Goal: Task Accomplishment & Management: Use online tool/utility

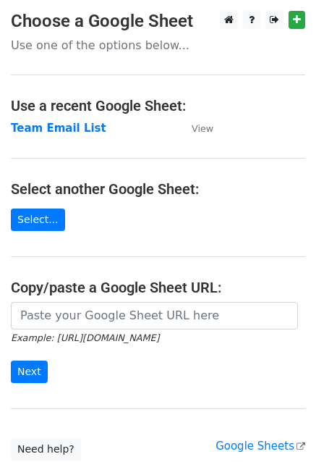
click at [67, 136] on main "Choose a Google Sheet Use one of the options below... Use a recent Google Sheet…" at bounding box center [158, 235] width 316 height 449
click at [61, 124] on strong "Team Email List" at bounding box center [59, 128] width 96 height 13
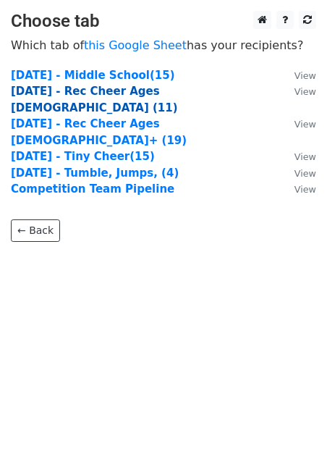
click at [145, 94] on strong "Tuesday - Rec Cheer Ages 4-6 (11)" at bounding box center [94, 100] width 167 height 30
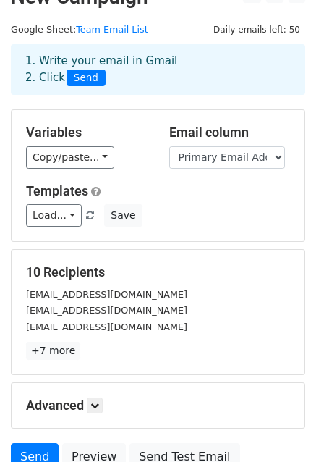
scroll to position [26, 0]
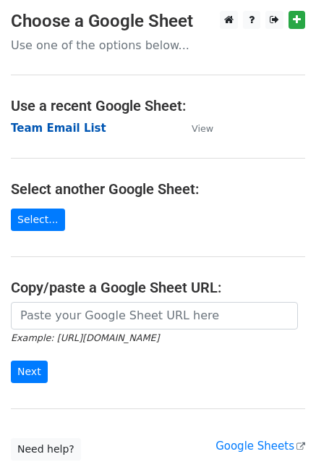
click at [73, 131] on strong "Team Email List" at bounding box center [59, 128] width 96 height 13
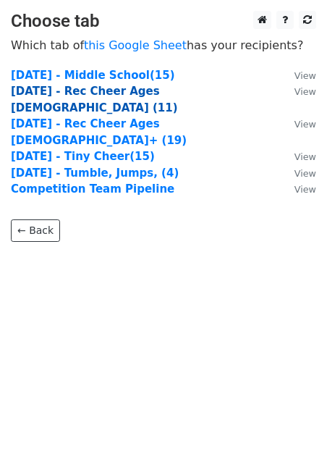
click at [123, 92] on strong "Tuesday - Rec Cheer Ages 4-6 (11)" at bounding box center [94, 100] width 167 height 30
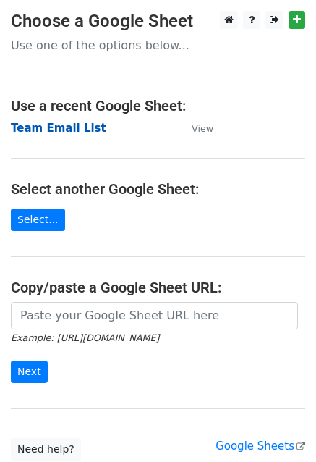
click at [48, 130] on strong "Team Email List" at bounding box center [59, 128] width 96 height 13
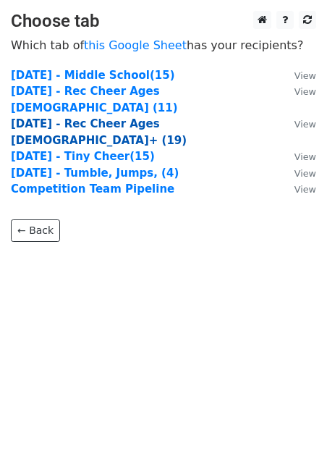
click at [153, 117] on strong "Tuesday - Rec Cheer Ages 7+ (19)" at bounding box center [99, 132] width 176 height 30
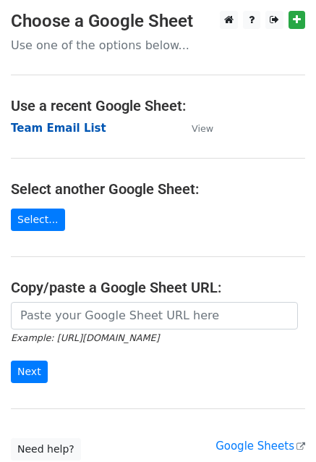
click at [64, 130] on strong "Team Email List" at bounding box center [59, 128] width 96 height 13
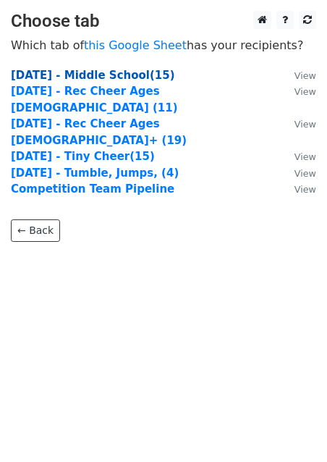
click at [137, 76] on strong "[DATE] - Middle School(15)" at bounding box center [93, 75] width 164 height 13
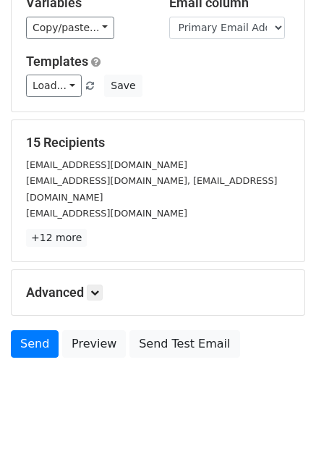
scroll to position [98, 0]
click at [101, 284] on link at bounding box center [95, 292] width 16 height 16
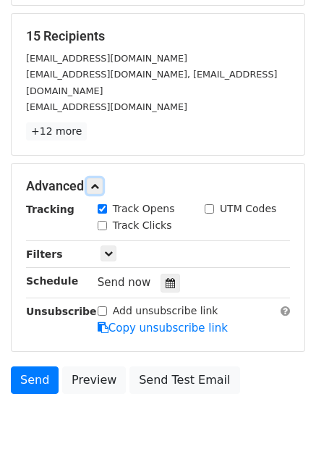
scroll to position [206, 0]
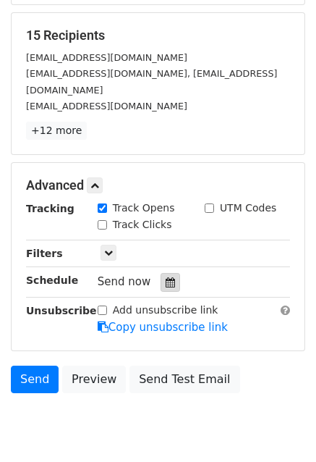
click at [166, 277] on icon at bounding box center [170, 282] width 9 height 10
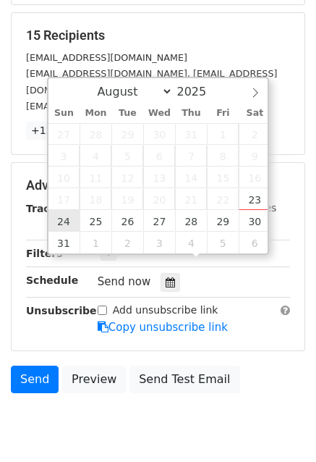
type input "2025-08-24 12:00"
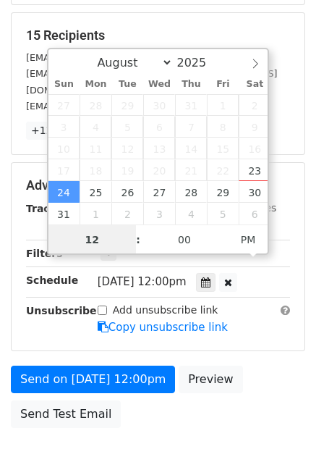
scroll to position [0, 0]
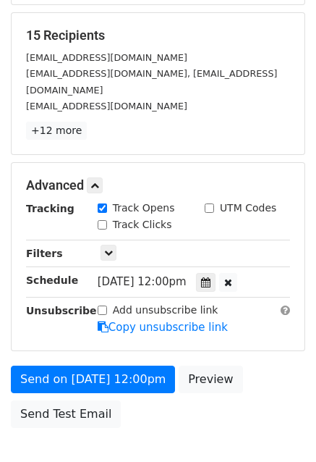
click at [257, 337] on form "Variables Copy/paste... {{Allergies}} {{Athlete First Name}} {{Athlete Last Nam…" at bounding box center [158, 154] width 295 height 562
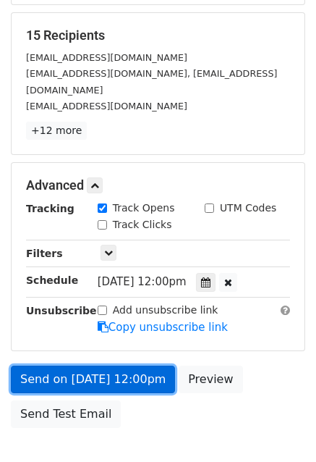
click at [109, 365] on link "Send on Aug 24 at 12:00pm" at bounding box center [93, 379] width 164 height 28
